Goal: Entertainment & Leisure: Consume media (video, audio)

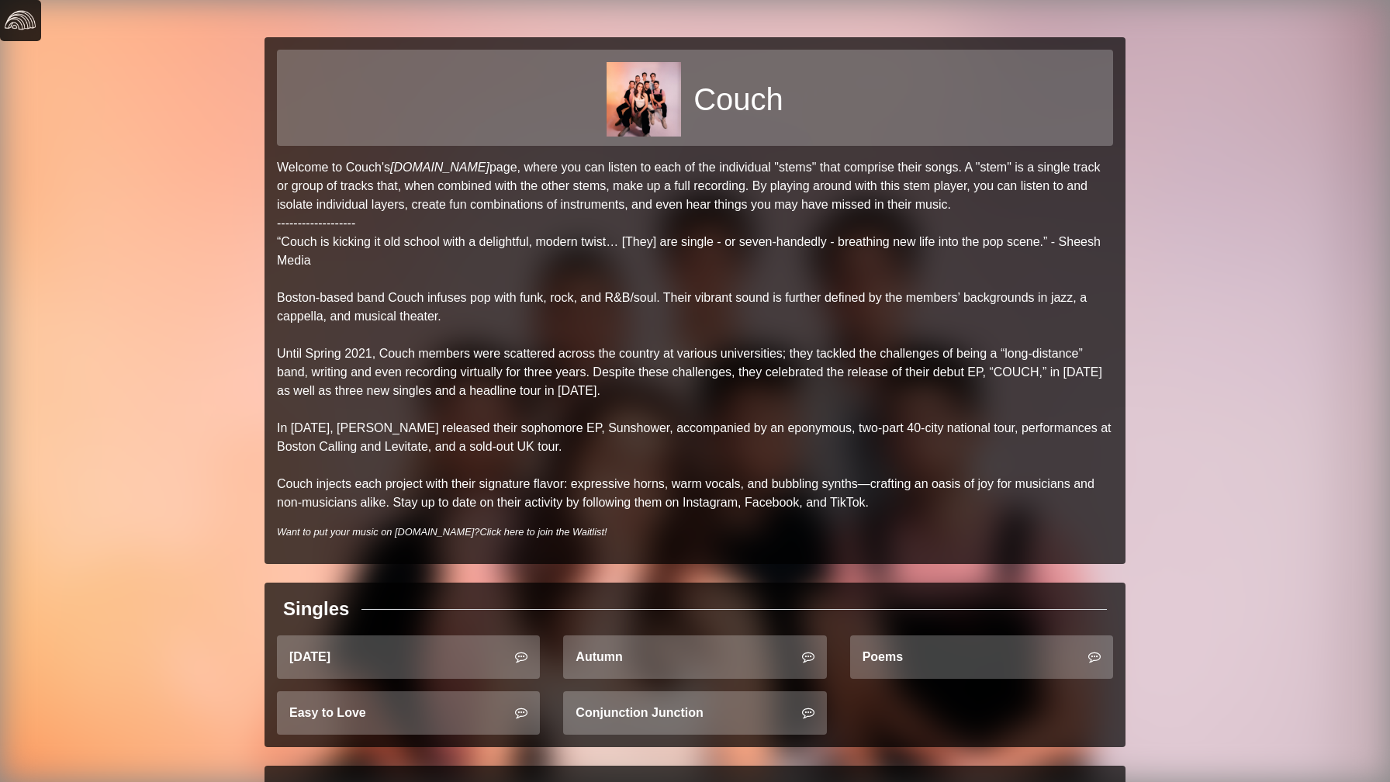
click at [27, 26] on img at bounding box center [20, 20] width 31 height 31
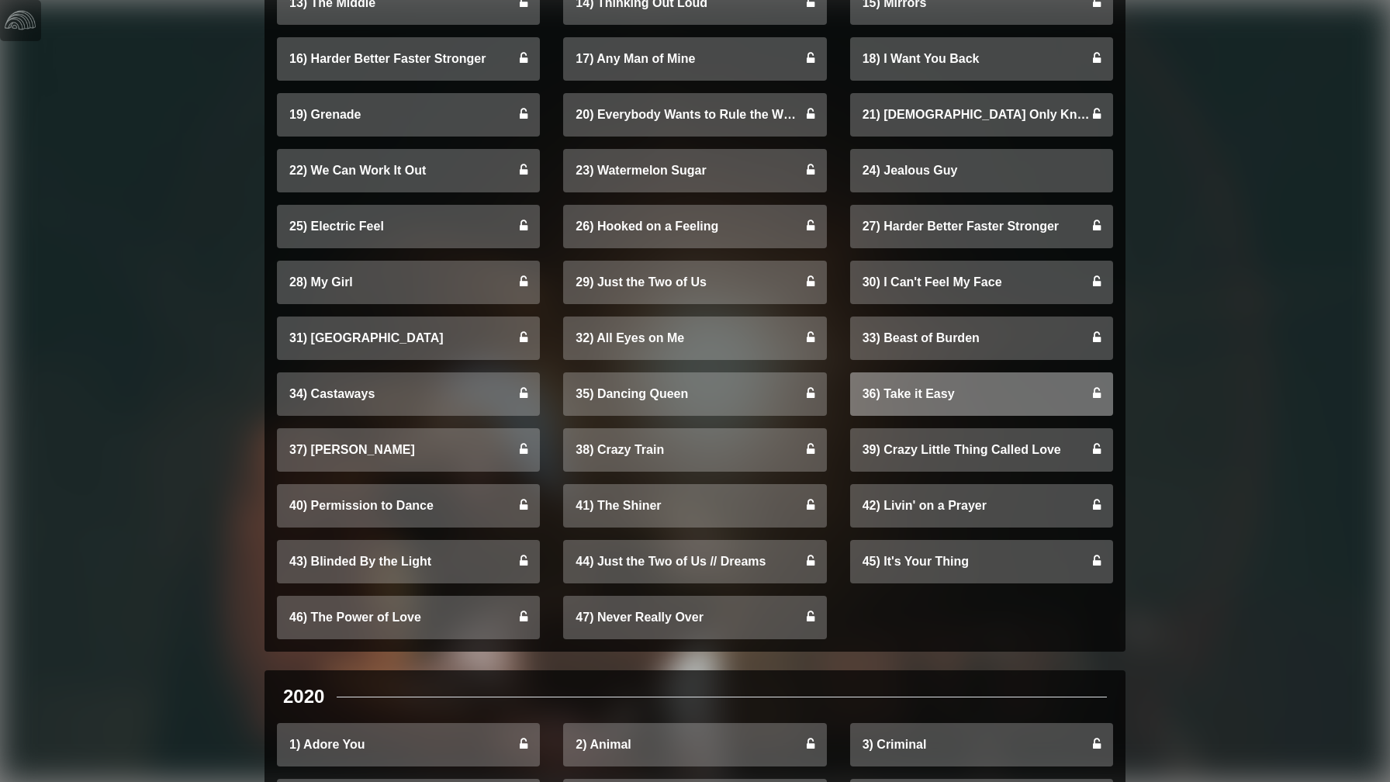
scroll to position [3592, 0]
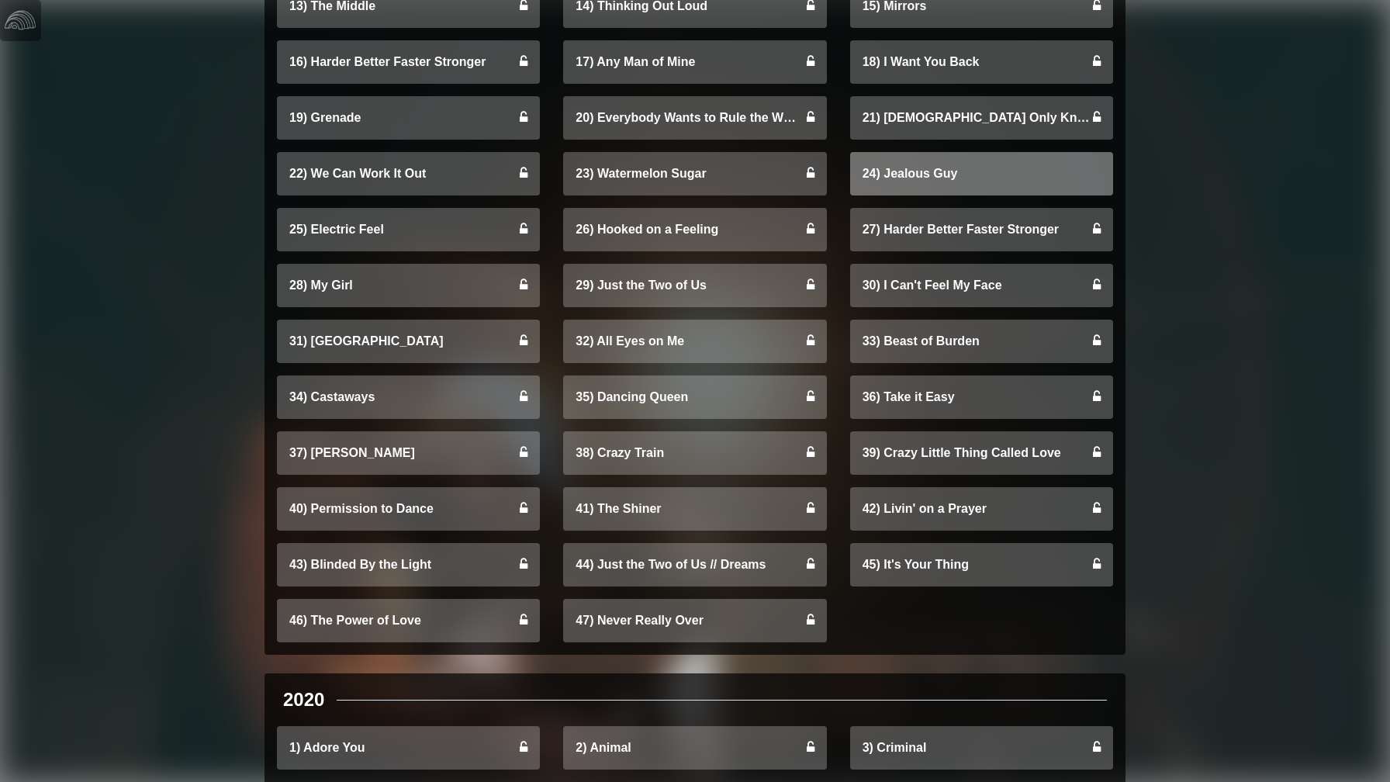
click at [934, 178] on link "24) Jealous Guy" at bounding box center [981, 173] width 263 height 43
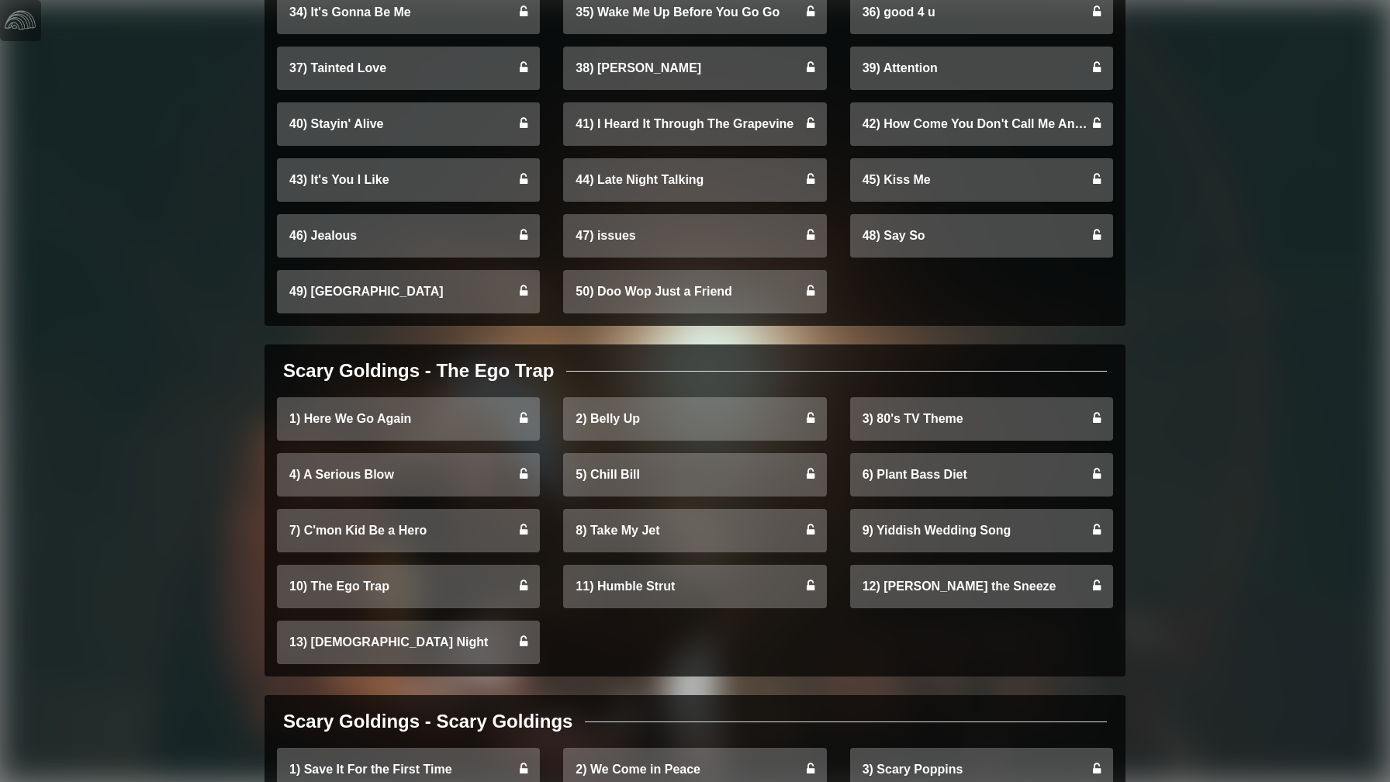
scroll to position [2056, 0]
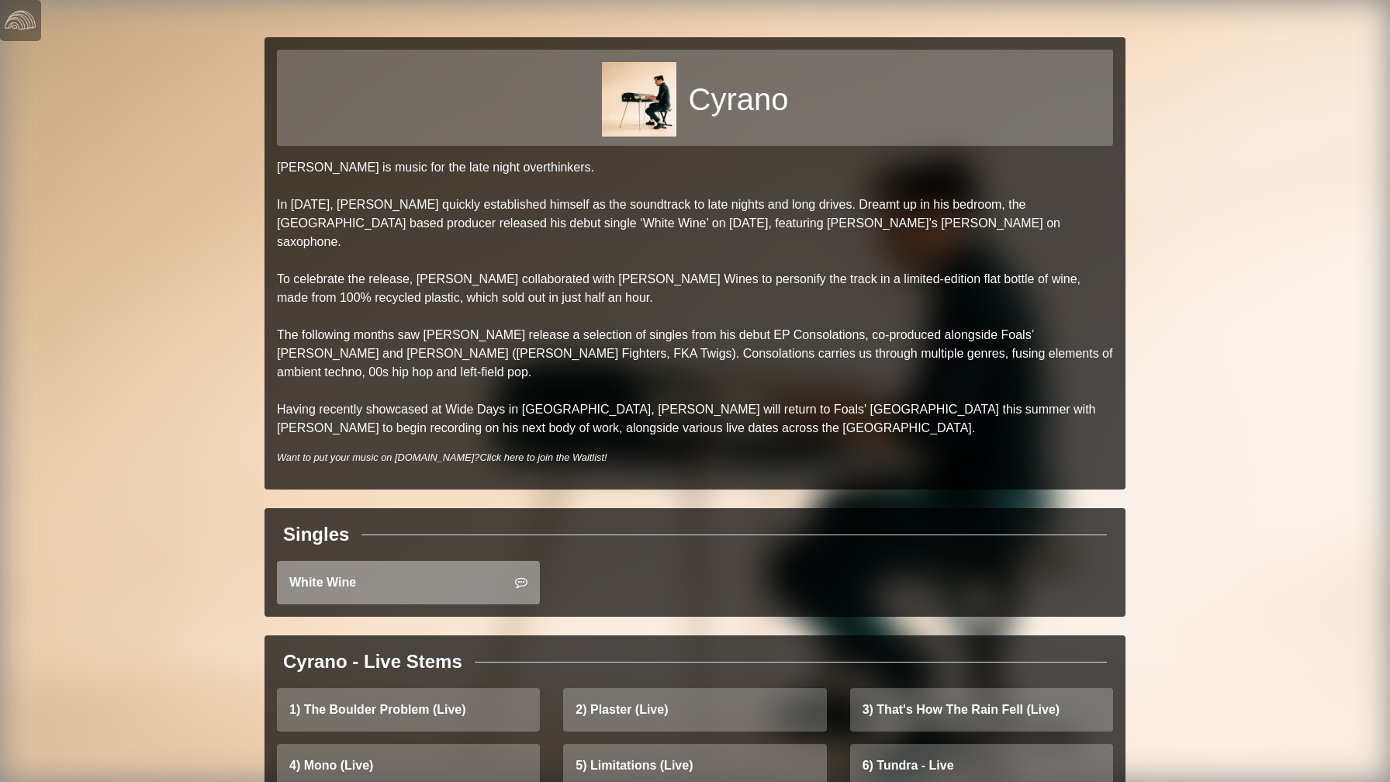
click at [469, 561] on link "White Wine" at bounding box center [408, 582] width 263 height 43
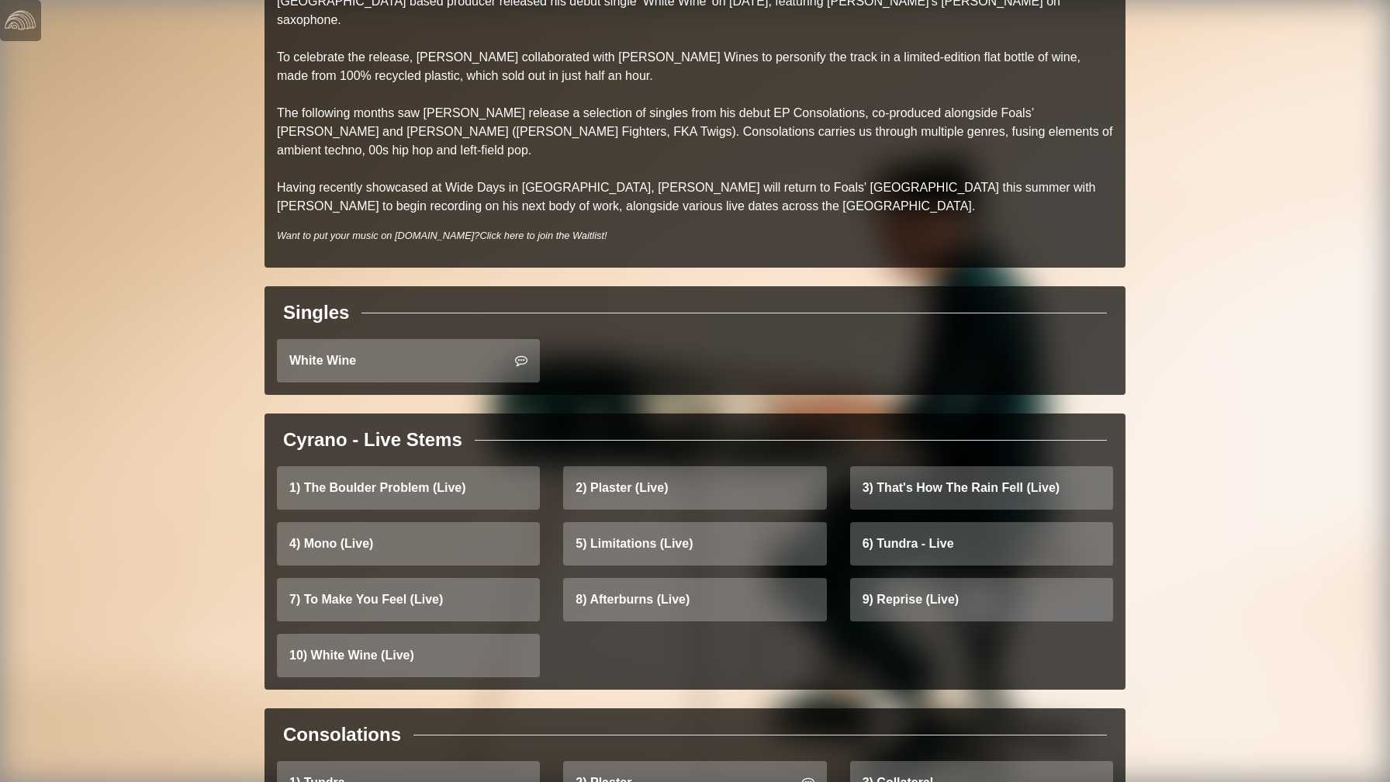
scroll to position [315, 0]
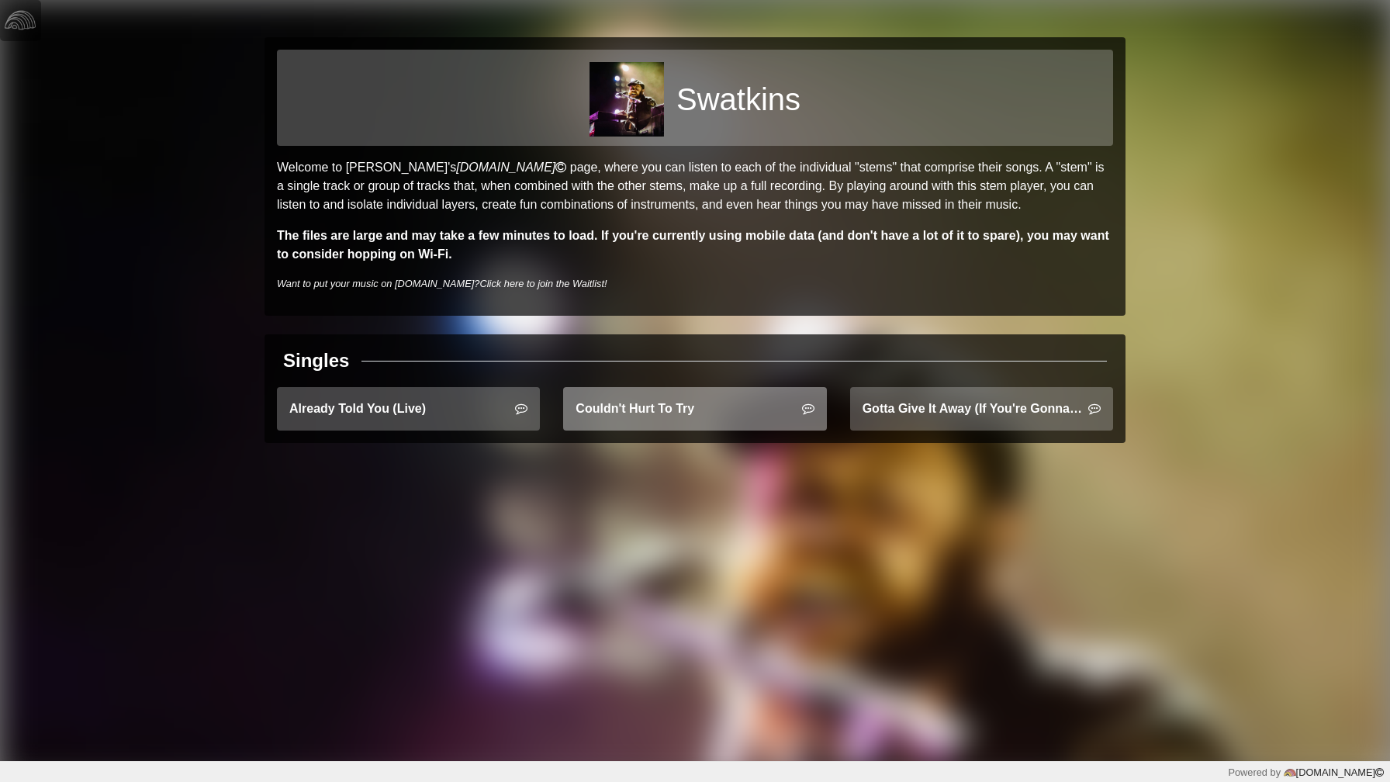
click at [642, 410] on link "Couldn't Hurt To Try" at bounding box center [694, 408] width 263 height 43
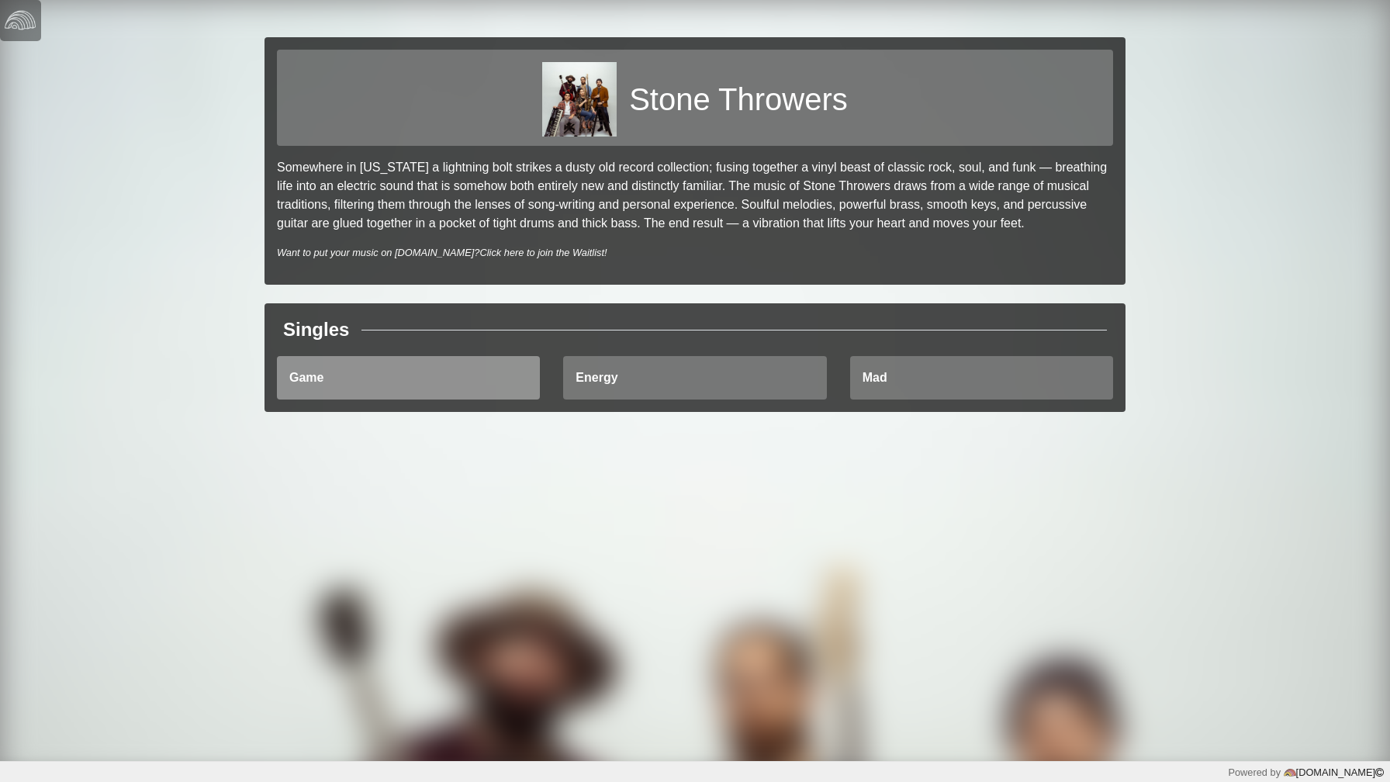
click at [320, 370] on link "Game" at bounding box center [408, 377] width 263 height 43
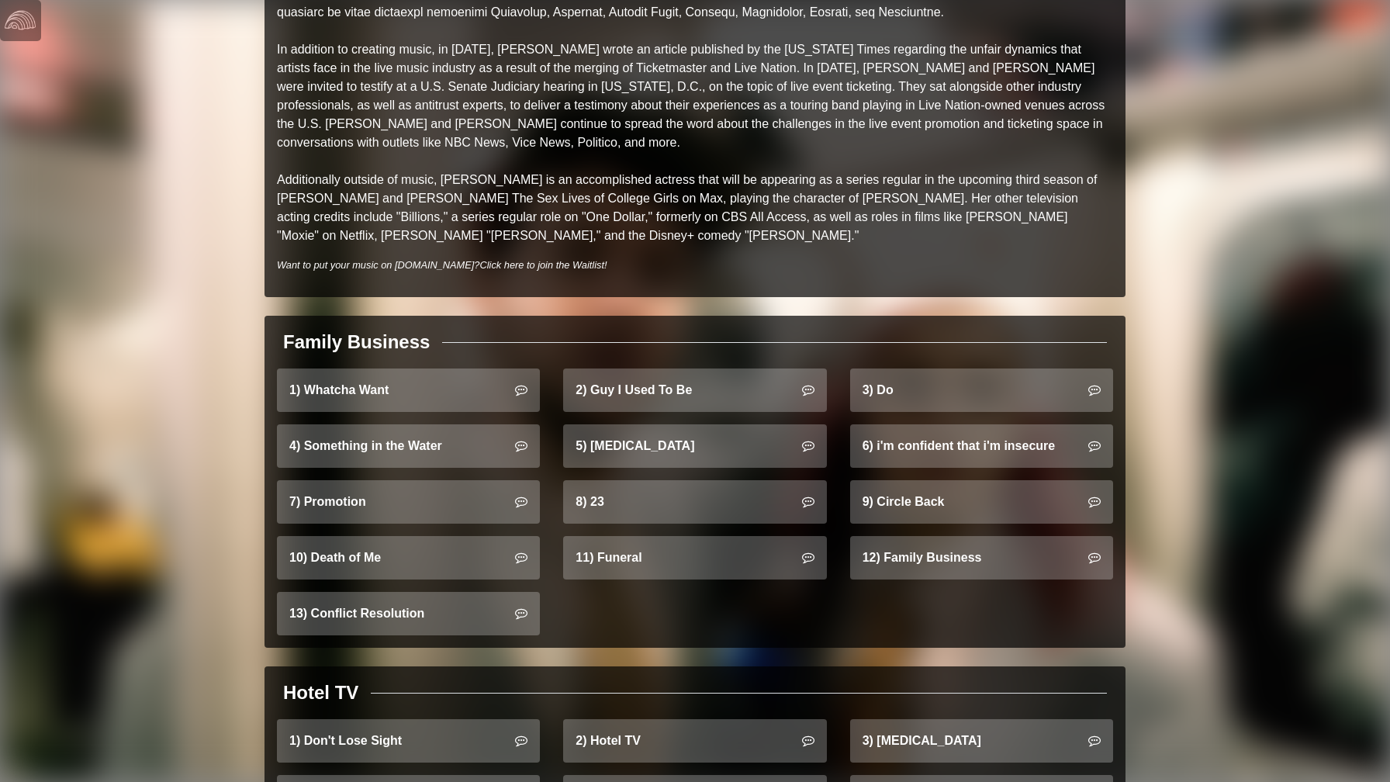
scroll to position [700, 0]
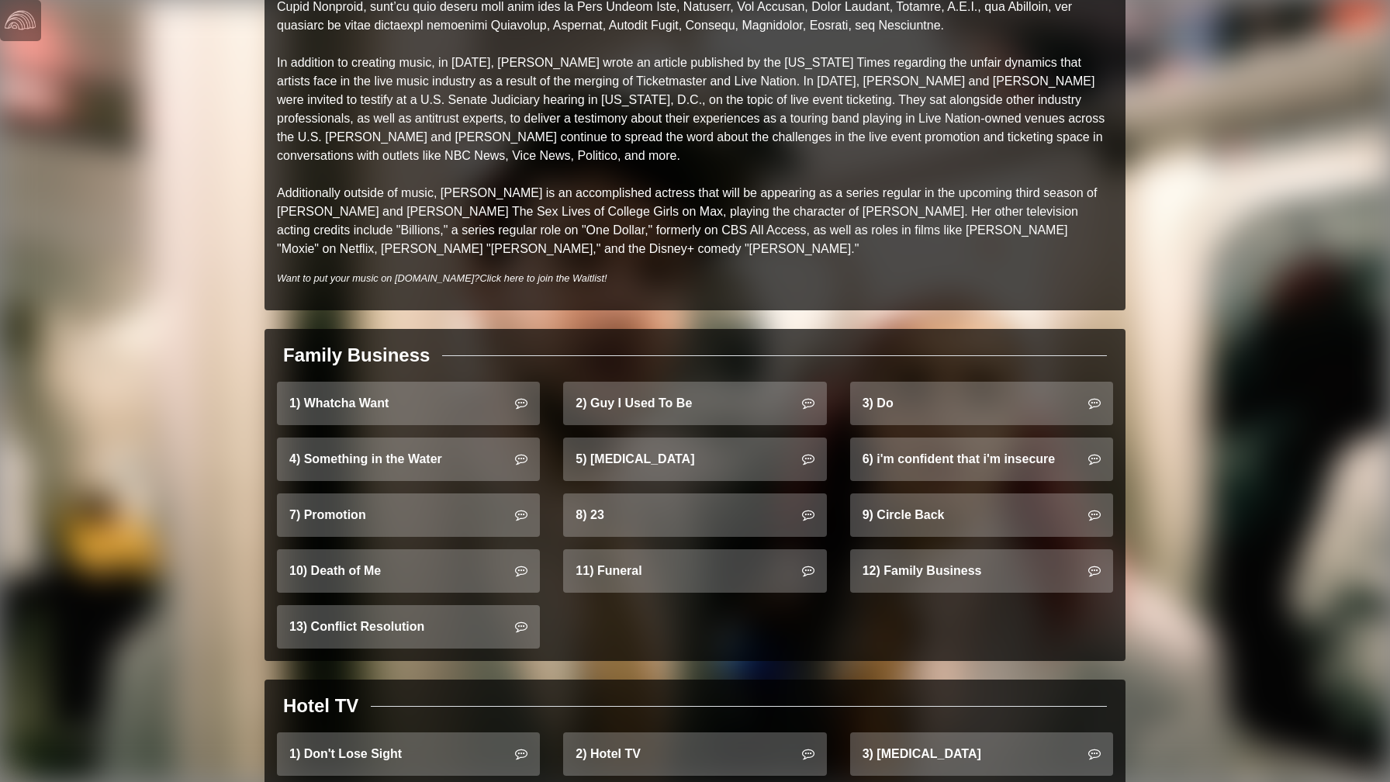
click at [223, 386] on div "Lawrence As NPR writes, “siblings Clyde and Gracie Lawrence are not your typica…" at bounding box center [695, 348] width 1390 height 2097
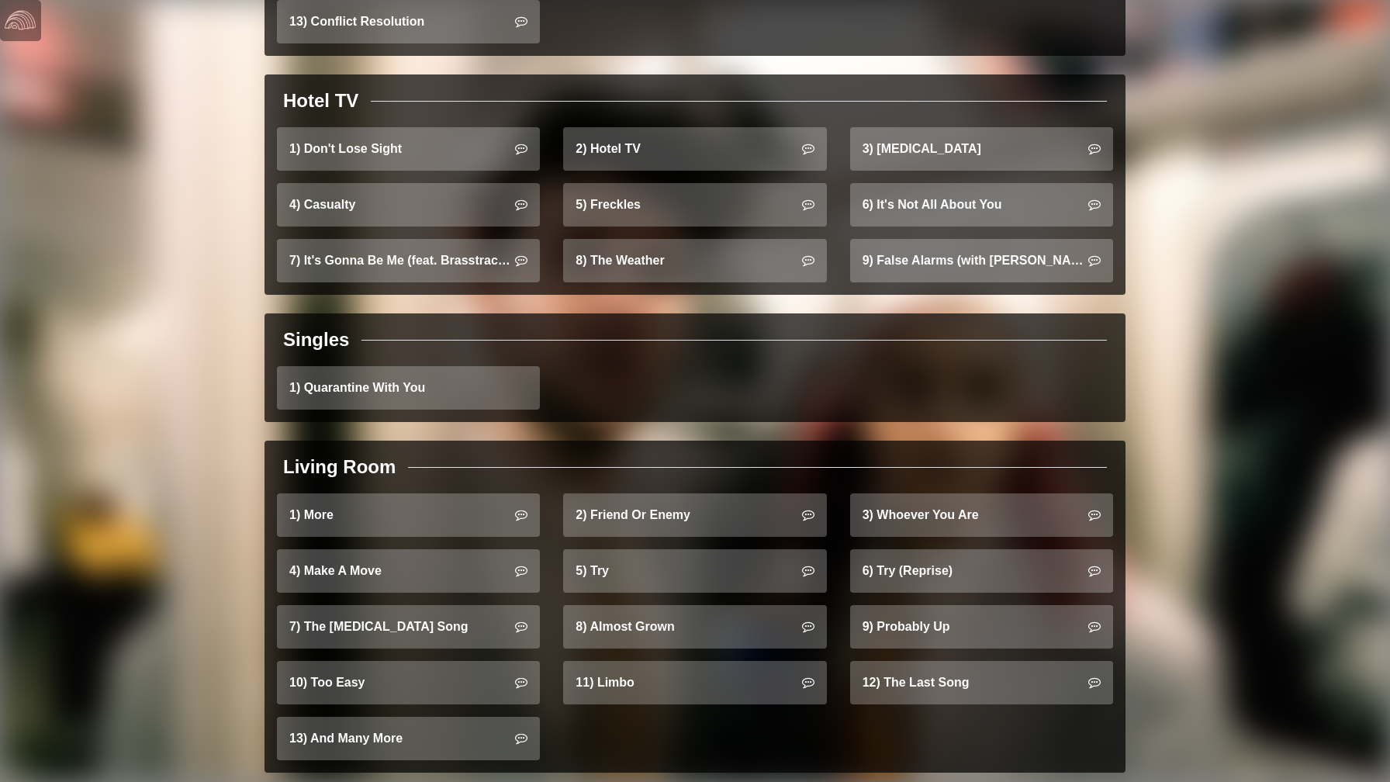
scroll to position [1317, 0]
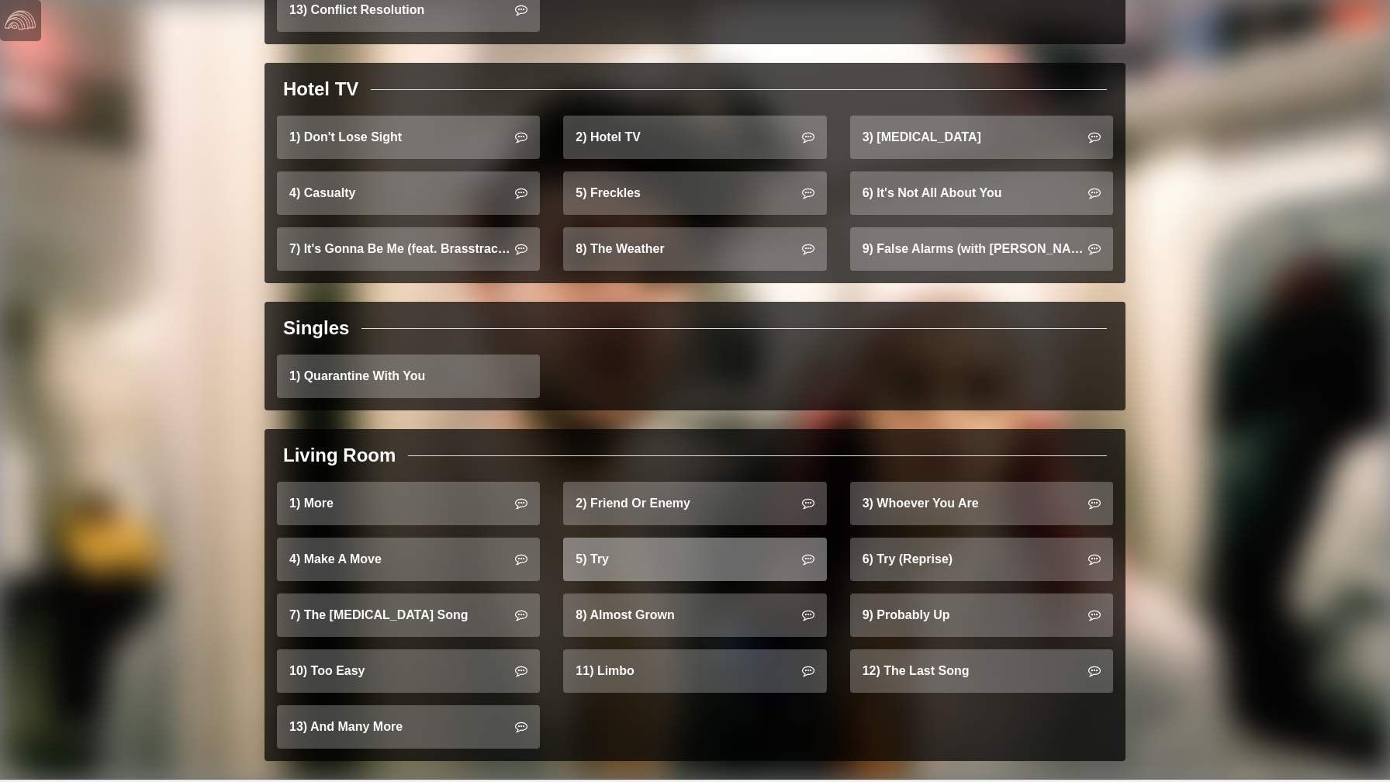
click at [602, 544] on link "5) Try" at bounding box center [694, 559] width 263 height 43
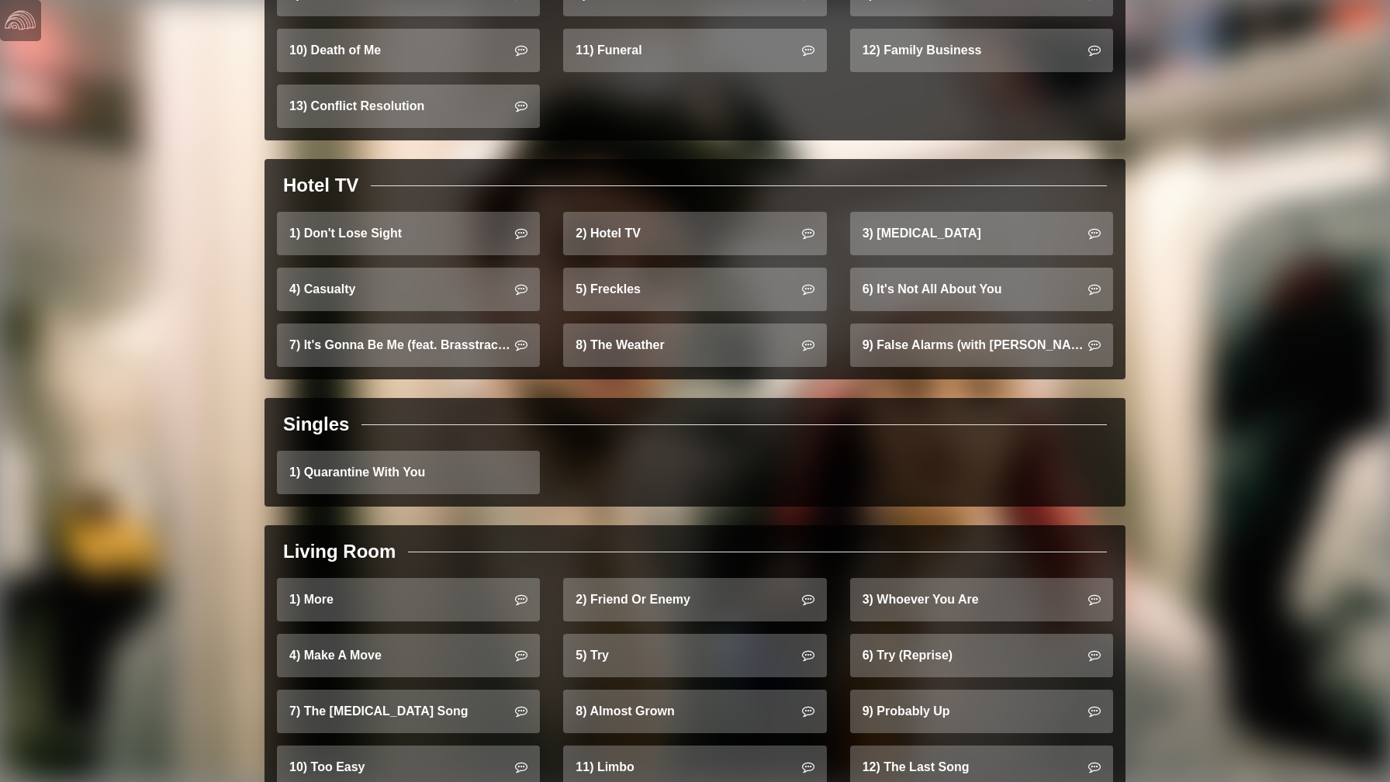
scroll to position [1213, 0]
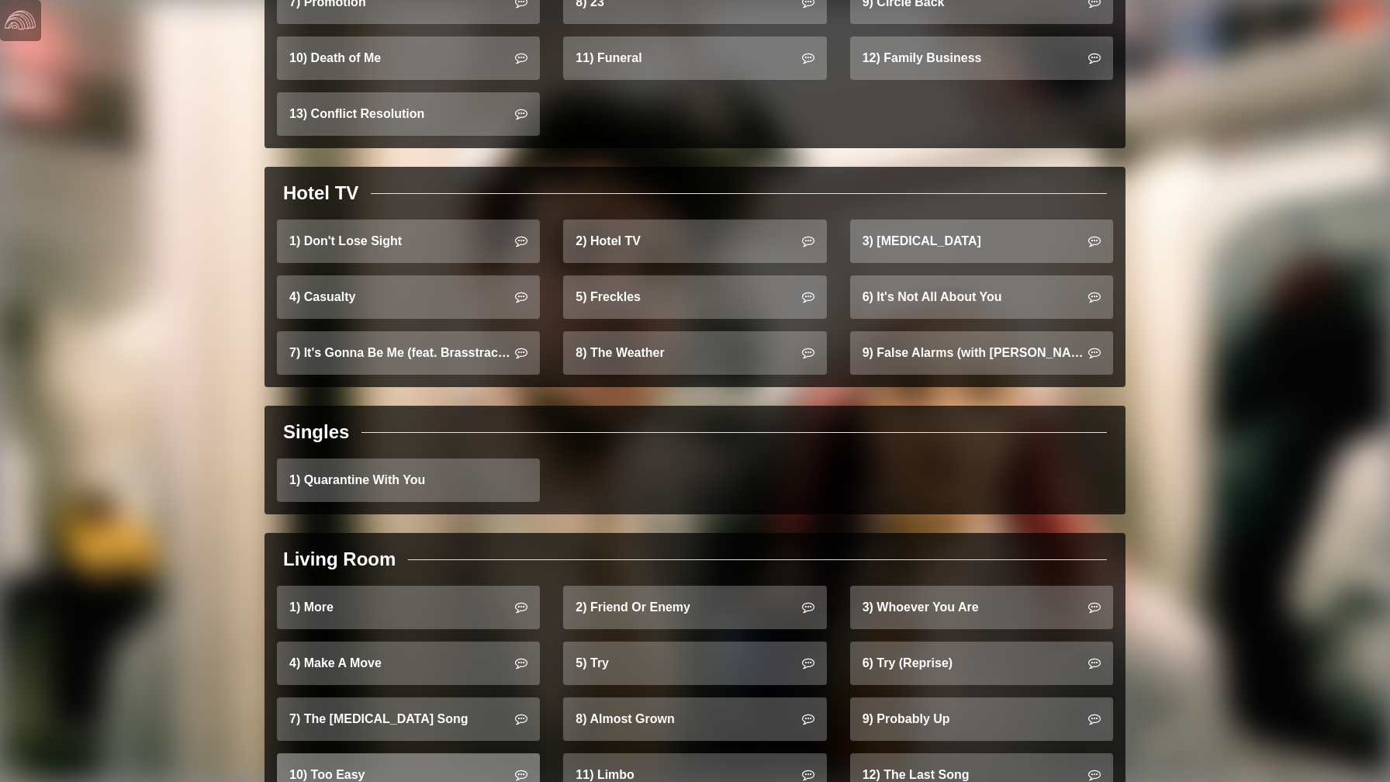
click at [330, 755] on link "10) Too Easy" at bounding box center [408, 774] width 263 height 43
click at [924, 762] on link "12) The Last Song" at bounding box center [981, 774] width 263 height 43
